Goal: Check status

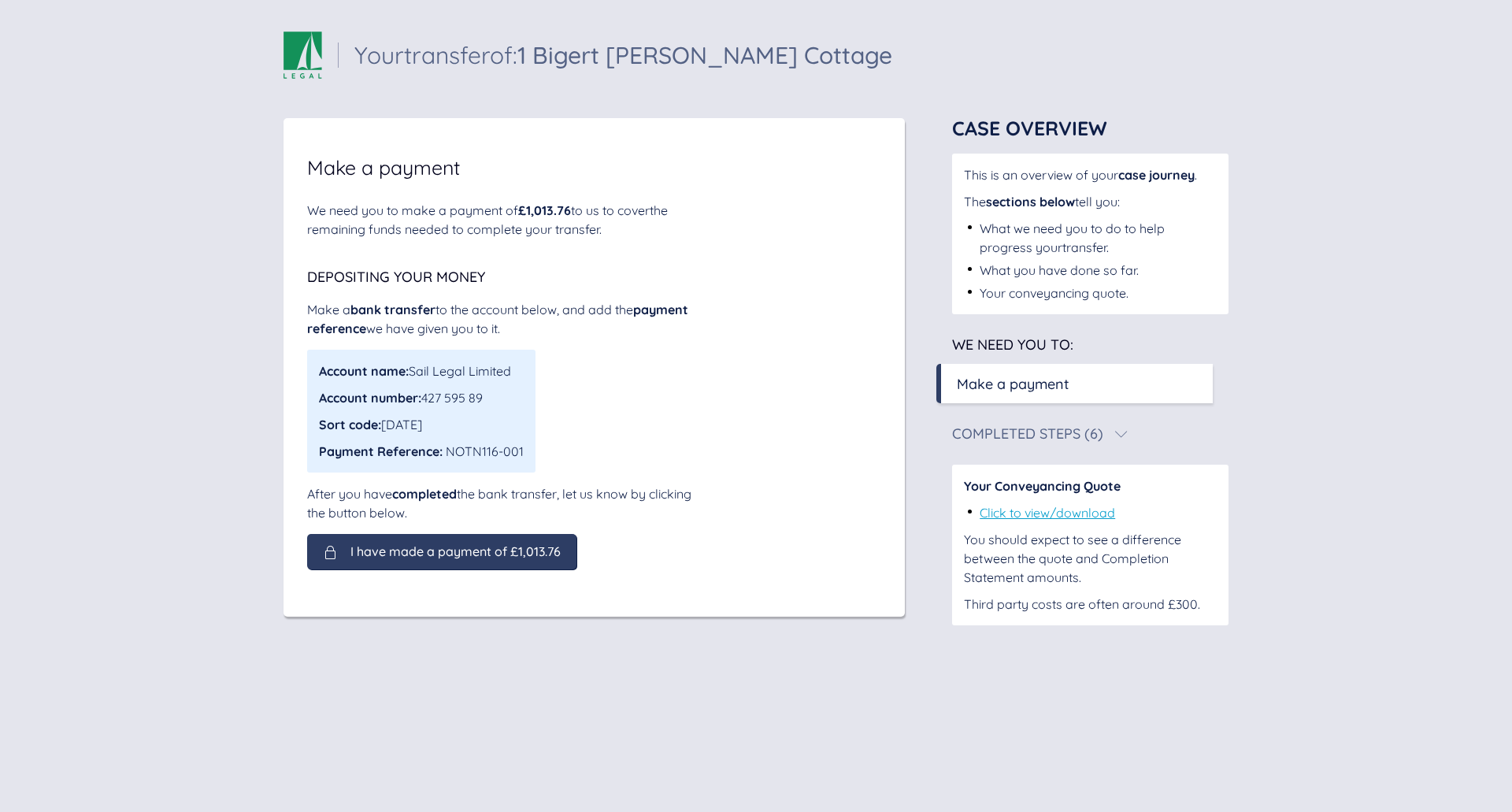
click at [416, 548] on span "I have made a payment of £1,013.76" at bounding box center [455, 551] width 211 height 14
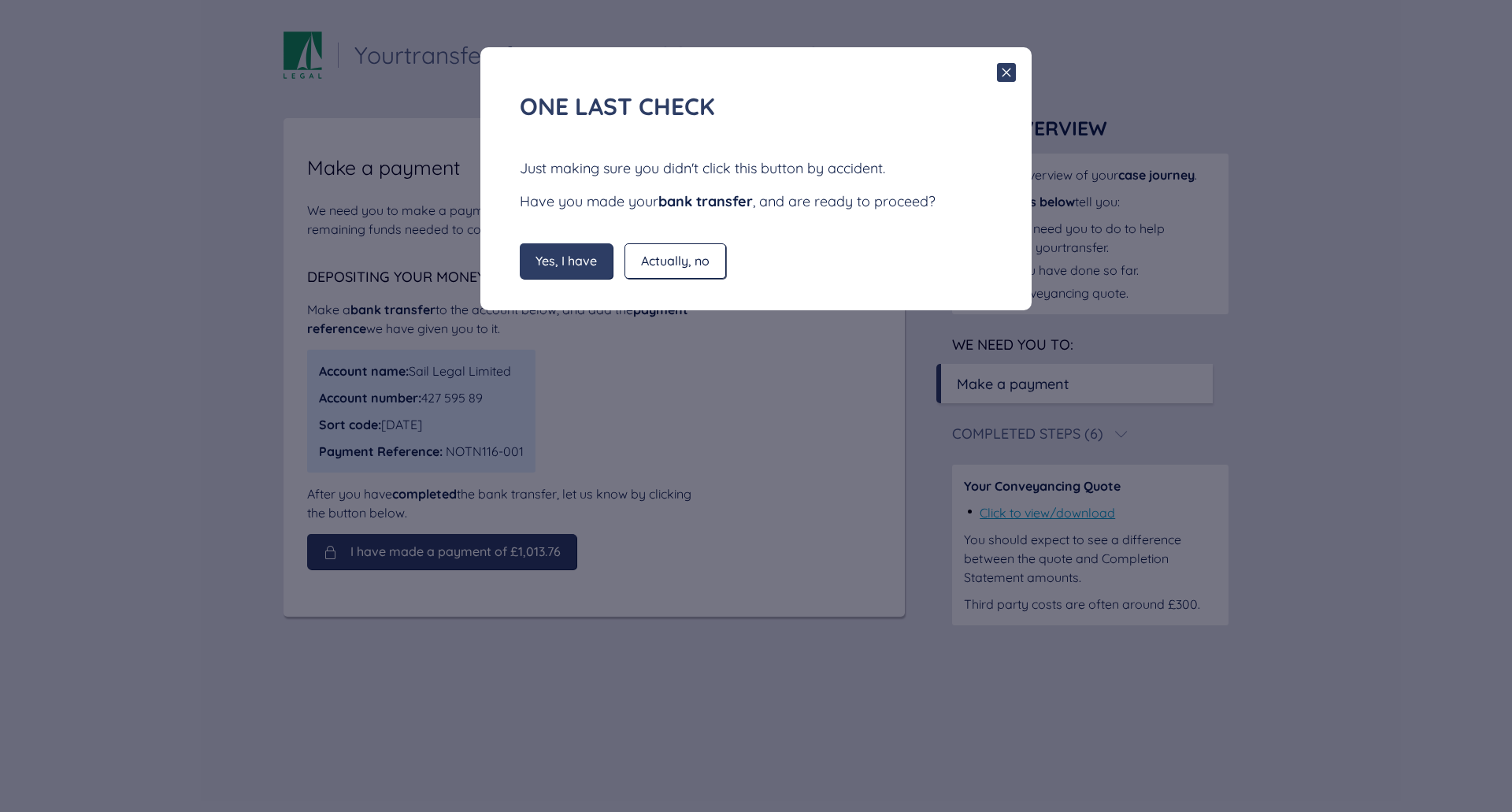
click at [551, 256] on span "Yes, I have" at bounding box center [566, 260] width 61 height 14
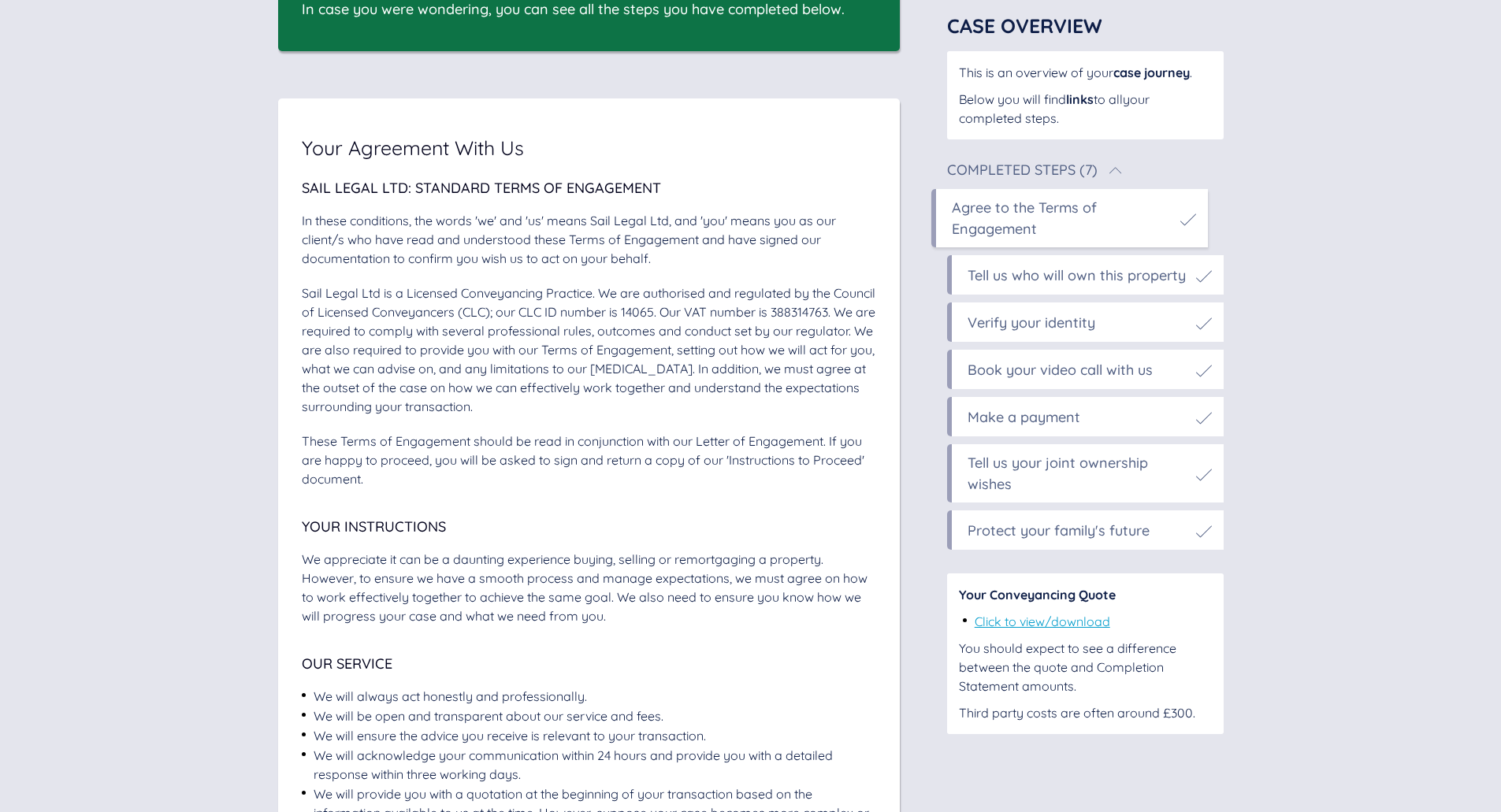
scroll to position [262, 0]
click at [1043, 624] on link "Click to view/download" at bounding box center [1042, 621] width 136 height 16
